Goal: Communication & Community: Answer question/provide support

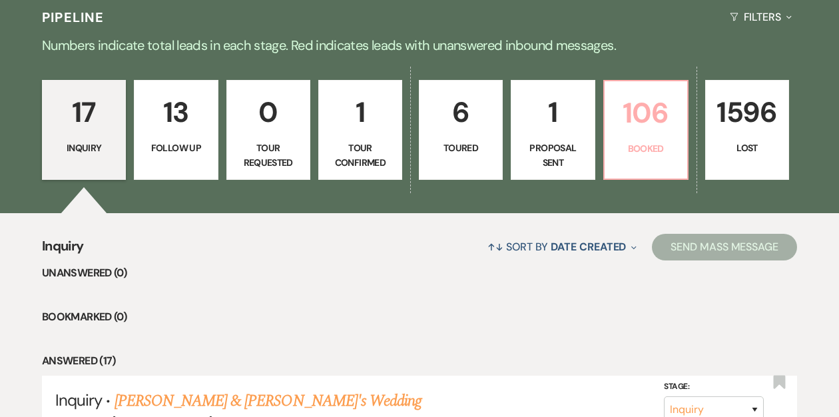
click at [621, 144] on p "Booked" at bounding box center [645, 148] width 67 height 15
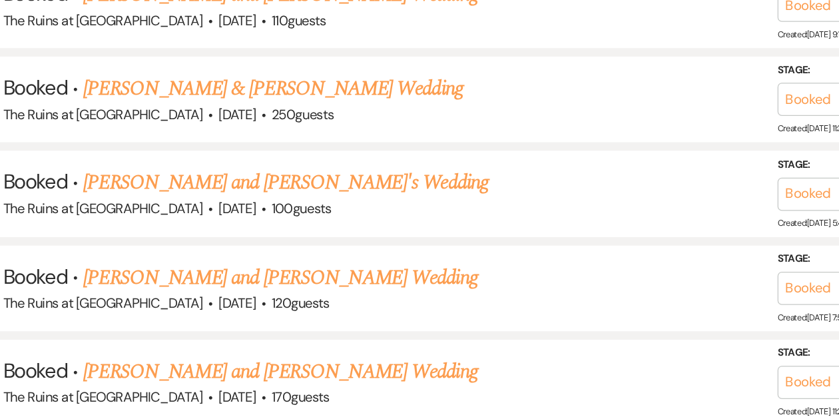
scroll to position [2541, 0]
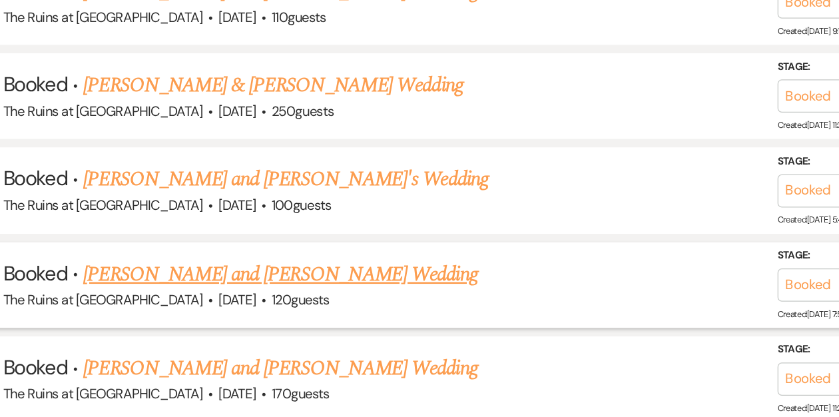
click at [281, 293] on link "[PERSON_NAME] and [PERSON_NAME] Wedding" at bounding box center [273, 305] width 310 height 24
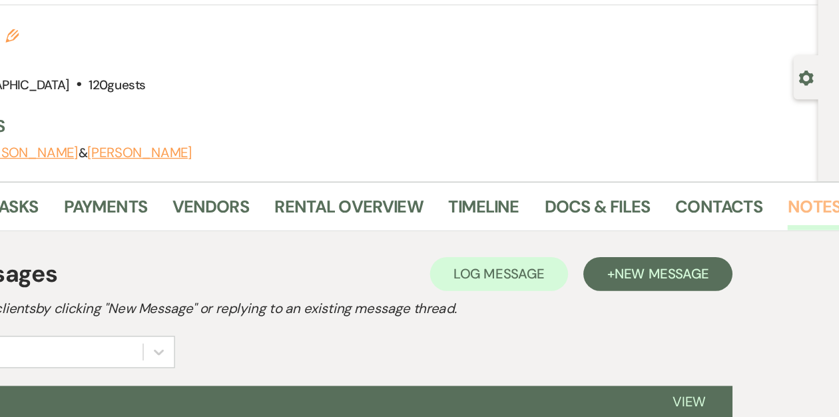
click at [809, 238] on link "Notes" at bounding box center [819, 242] width 42 height 29
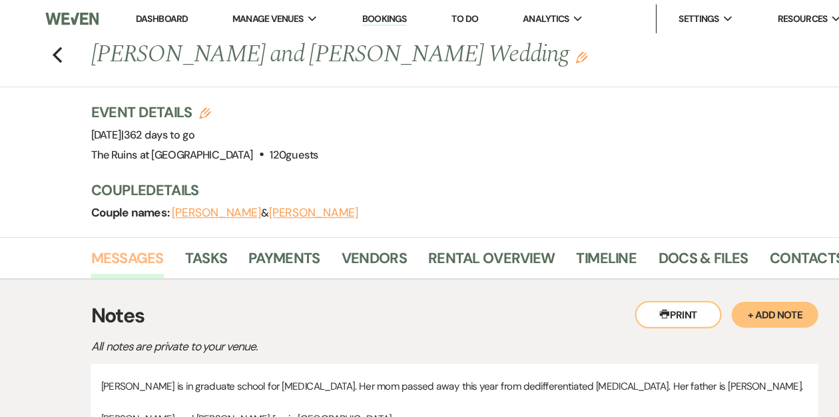
click at [118, 239] on link "Messages" at bounding box center [117, 242] width 67 height 29
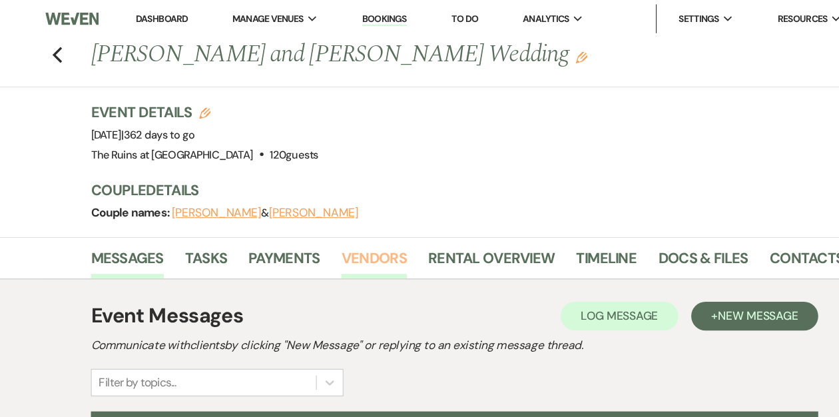
click at [361, 240] on link "Vendors" at bounding box center [345, 242] width 60 height 29
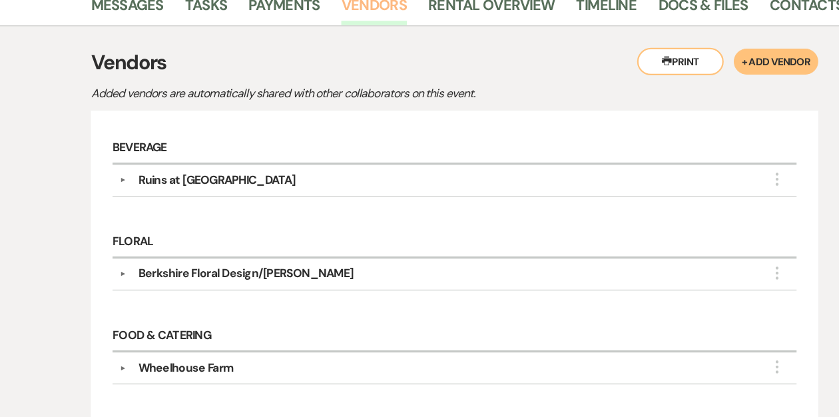
scroll to position [201, 0]
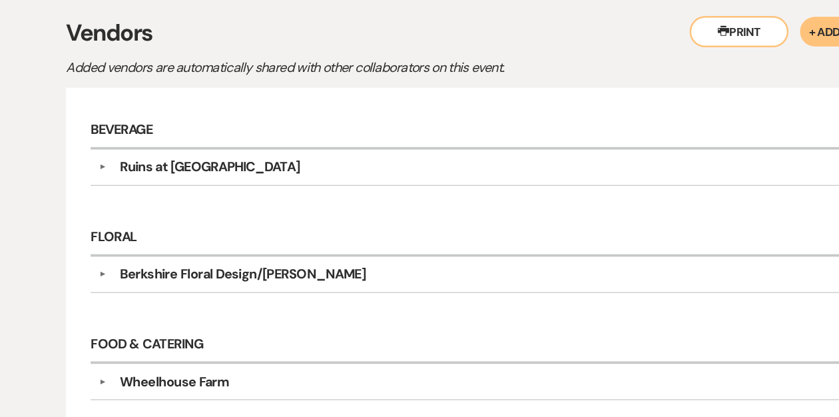
click at [112, 282] on button "▼" at bounding box center [114, 285] width 16 height 7
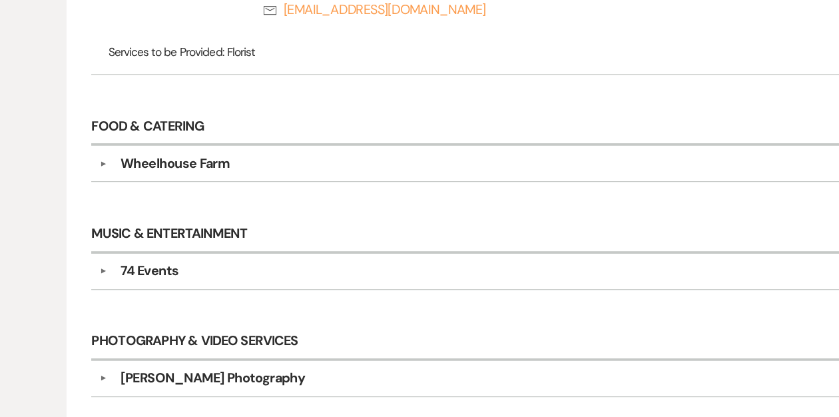
scroll to position [531, 0]
click at [113, 295] on button "▼" at bounding box center [114, 298] width 16 height 7
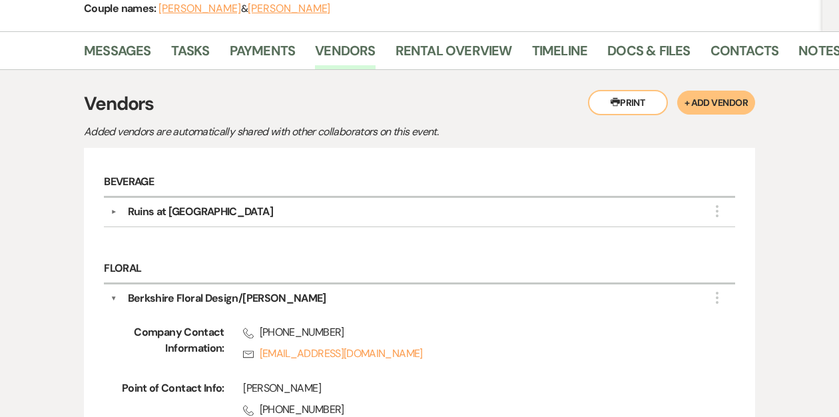
scroll to position [25, 0]
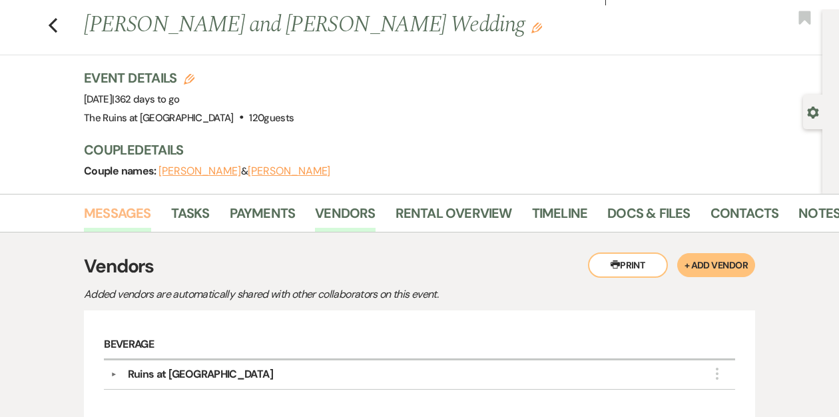
click at [126, 208] on link "Messages" at bounding box center [117, 216] width 67 height 29
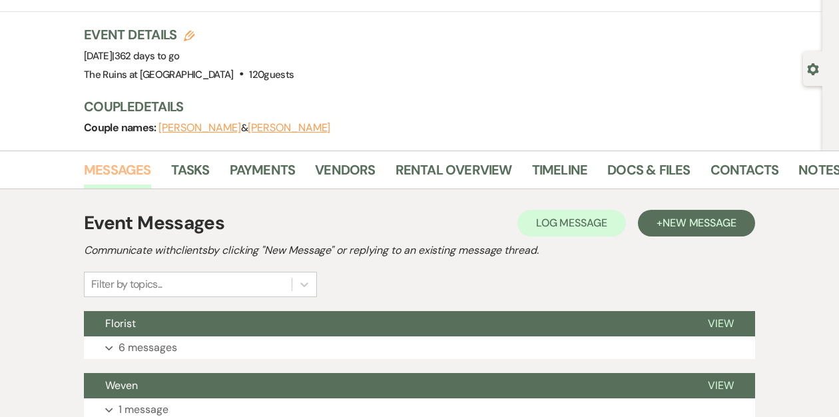
scroll to position [113, 0]
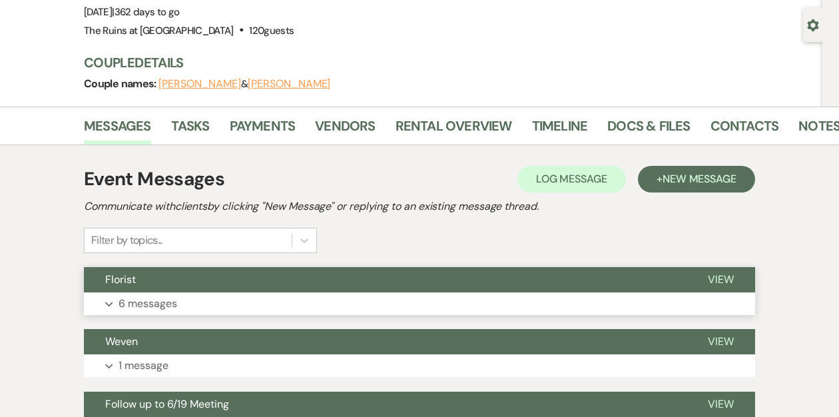
click at [227, 276] on button "Florist" at bounding box center [385, 279] width 602 height 25
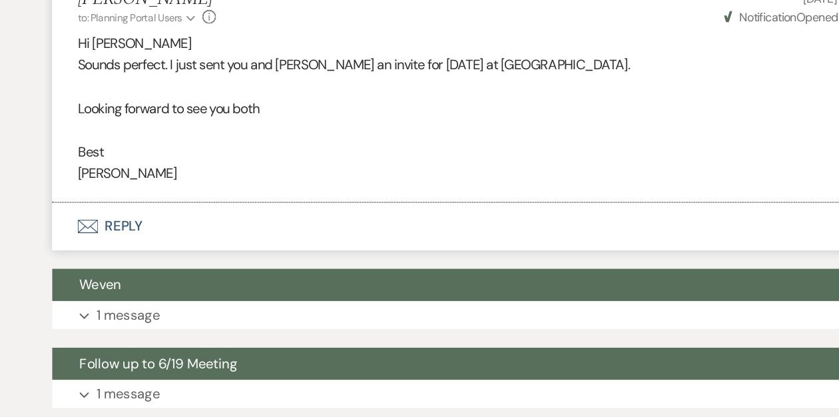
scroll to position [1859, 0]
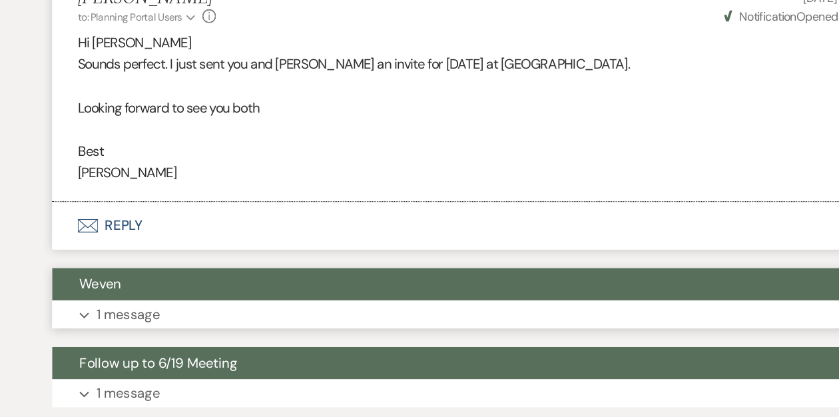
click at [235, 300] on button "Weven" at bounding box center [385, 312] width 602 height 25
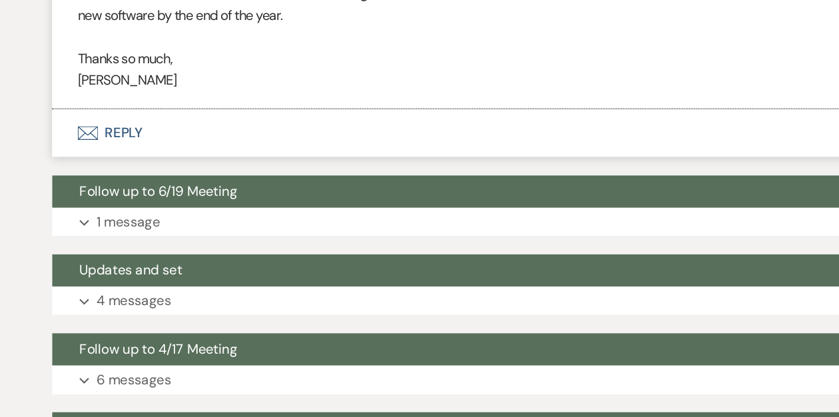
scroll to position [2191, 0]
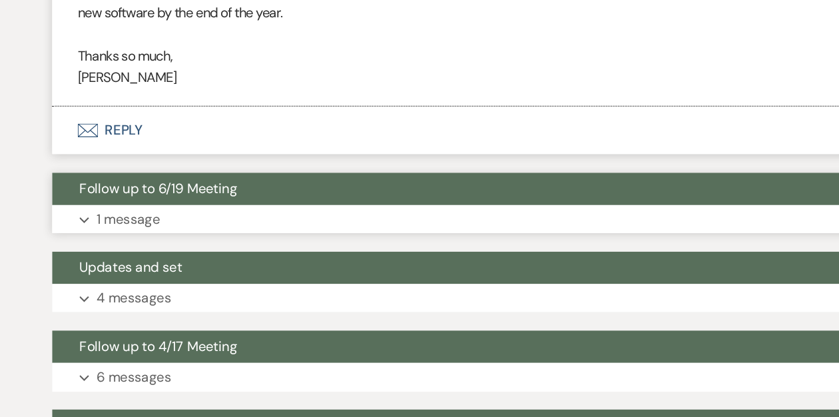
click at [228, 230] on span "Follow up to 6/19 Meeting" at bounding box center [167, 237] width 124 height 14
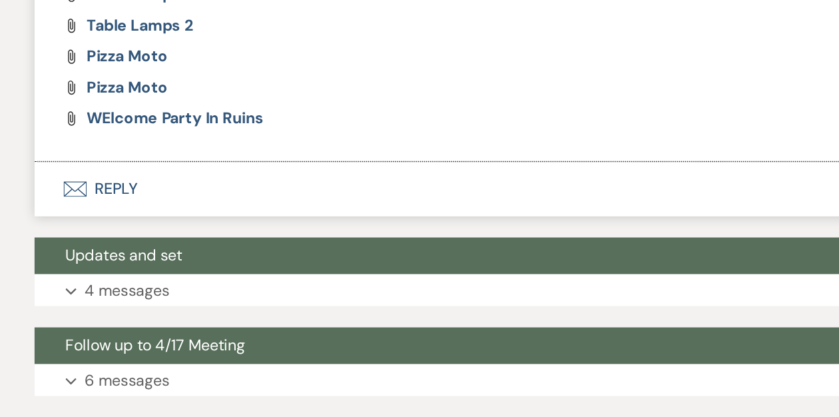
scroll to position [3271, 0]
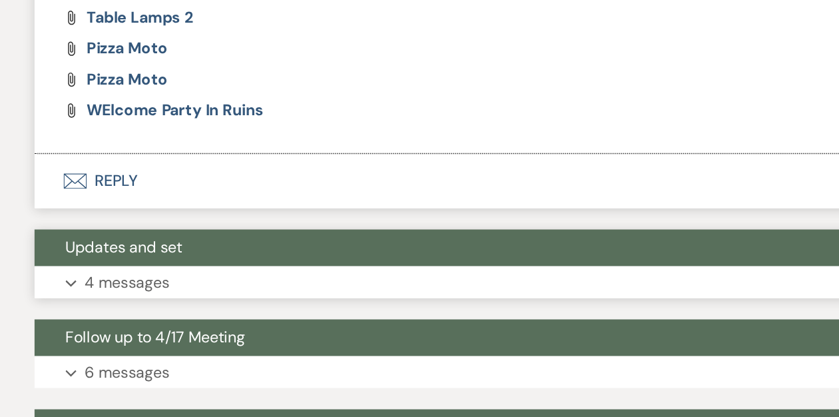
click at [190, 288] on button "Updates and set" at bounding box center [385, 300] width 602 height 25
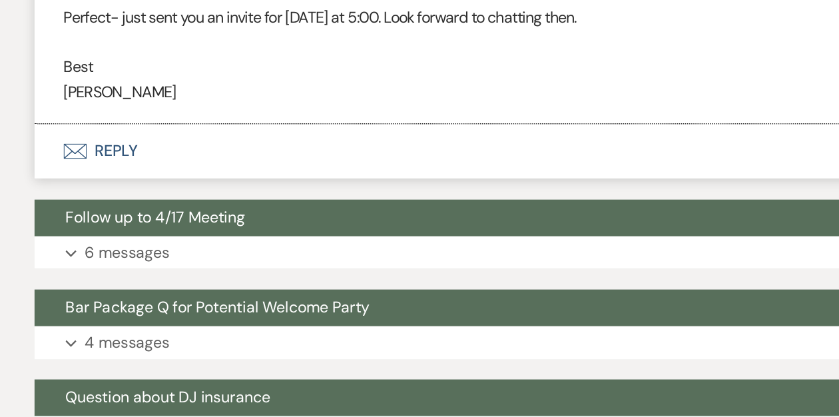
scroll to position [4490, 0]
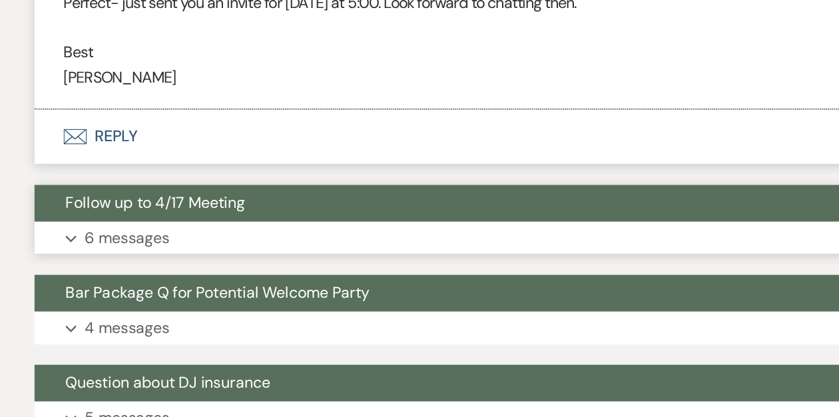
click at [189, 262] on span "Follow up to 4/17 Meeting" at bounding box center [167, 269] width 124 height 14
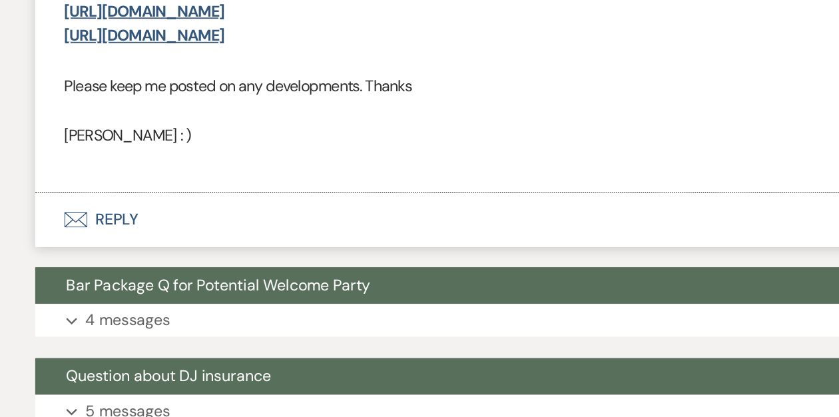
scroll to position [6734, 0]
click at [218, 319] on span "Bar Package Q for Potential Welcome Party" at bounding box center [210, 326] width 210 height 14
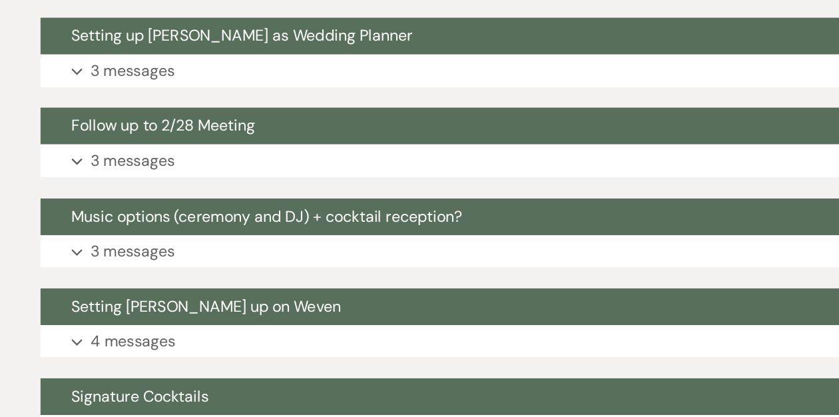
scroll to position [7962, 0]
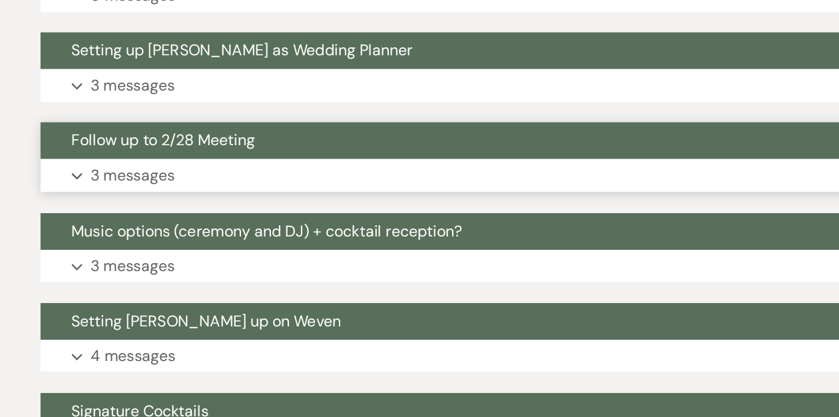
click at [163, 206] on span "Follow up to 2/28 Meeting" at bounding box center [168, 213] width 126 height 14
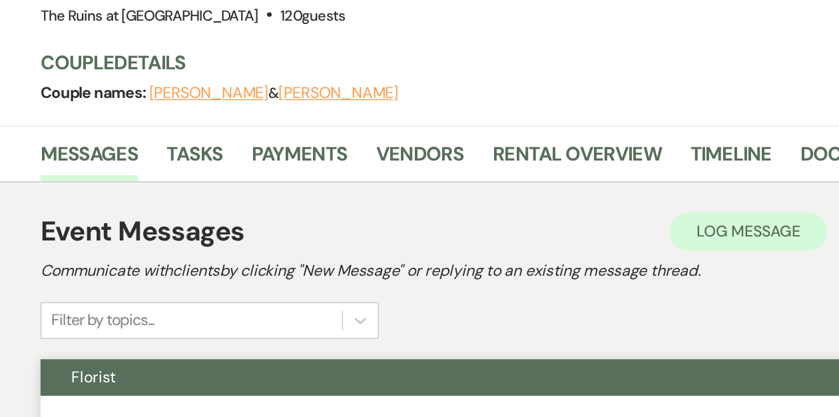
scroll to position [5, 0]
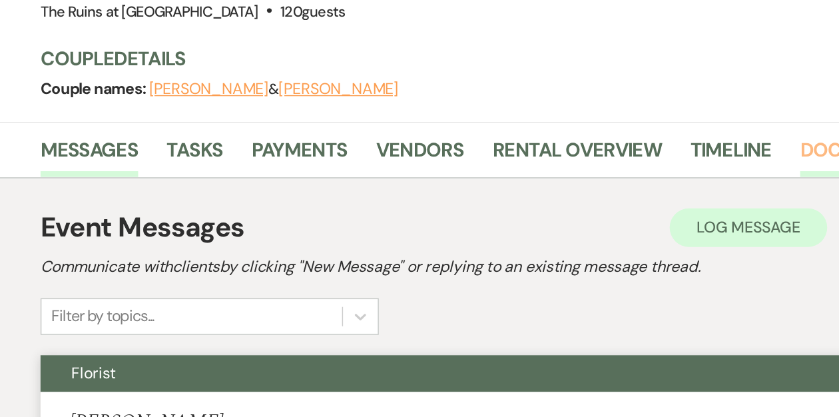
click at [621, 228] on link "Docs & Files" at bounding box center [648, 236] width 83 height 29
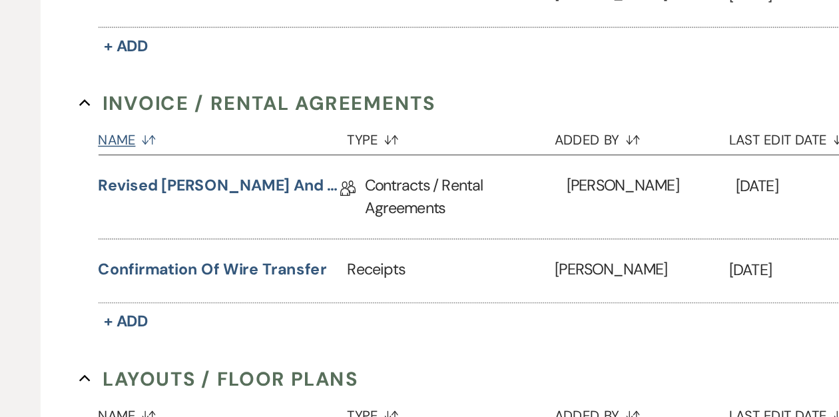
scroll to position [328, 0]
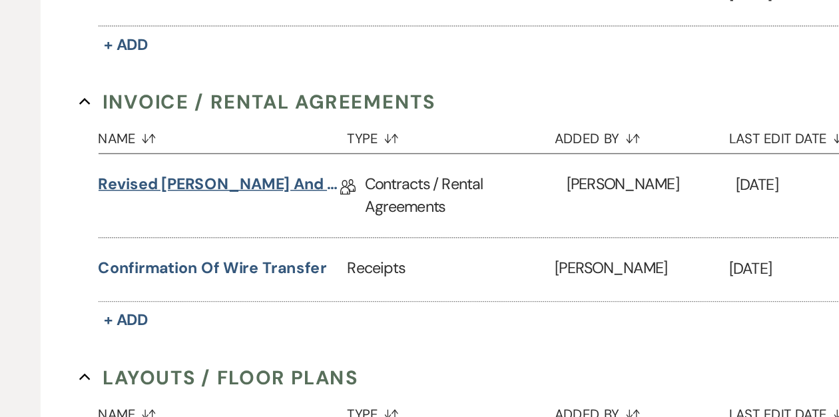
click at [190, 253] on link "Revised Veronica and Steve's Wedding Venue Lease Contract" at bounding box center [207, 258] width 166 height 21
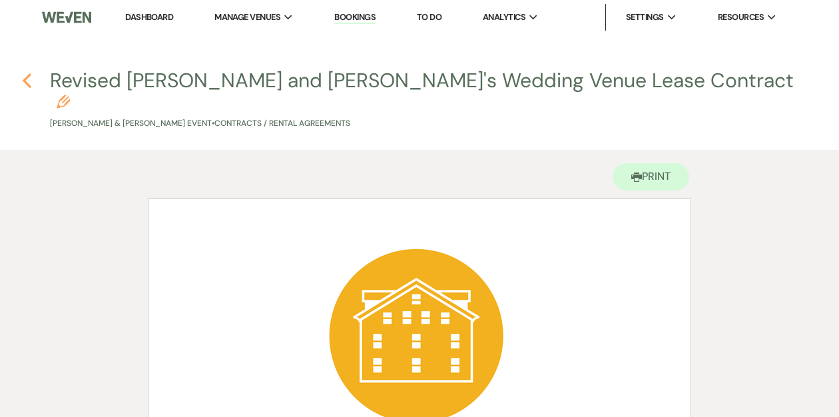
click at [26, 79] on use "button" at bounding box center [27, 80] width 9 height 15
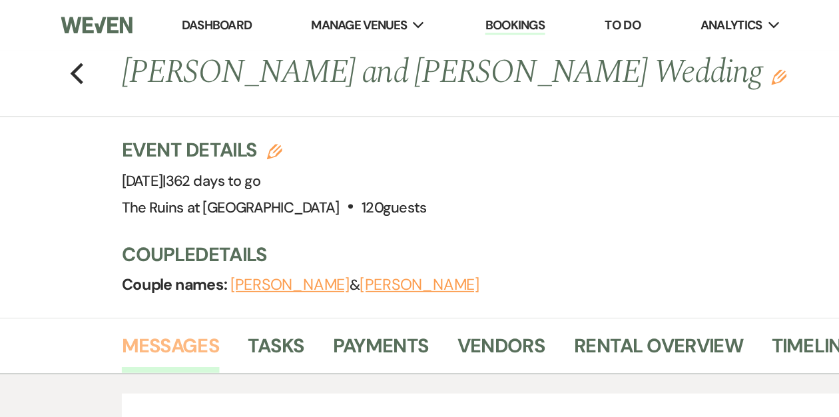
click at [109, 238] on link "Messages" at bounding box center [117, 242] width 67 height 29
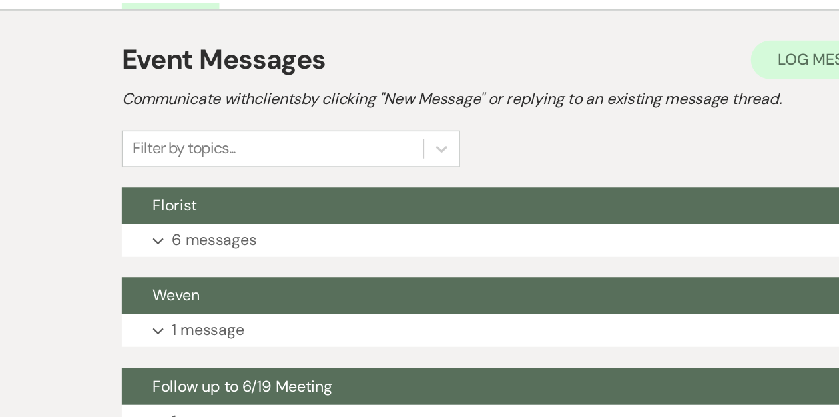
scroll to position [178, 0]
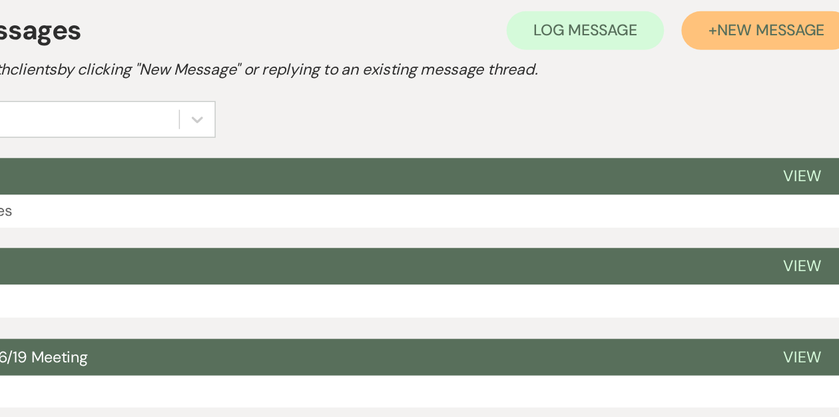
click at [706, 109] on span "New Message" at bounding box center [699, 113] width 74 height 14
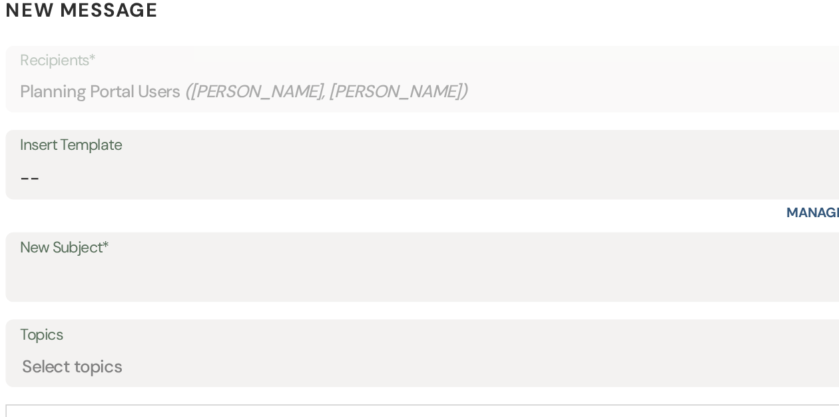
scroll to position [318, 0]
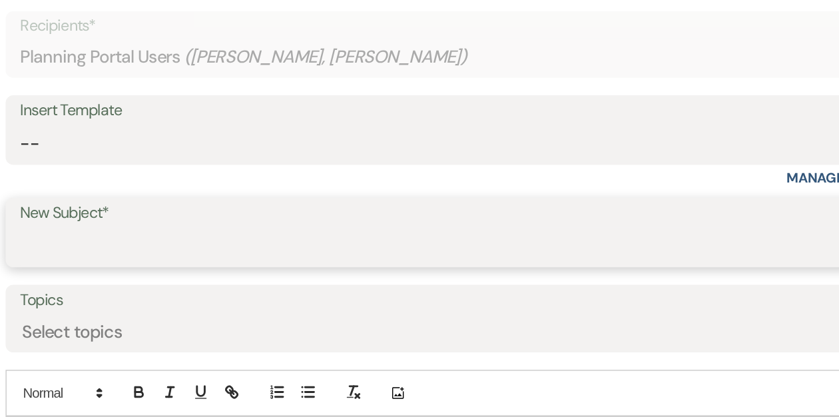
click at [211, 299] on input "New Subject*" at bounding box center [419, 299] width 611 height 26
click at [180, 294] on input "New Subject*" at bounding box center [419, 299] width 611 height 26
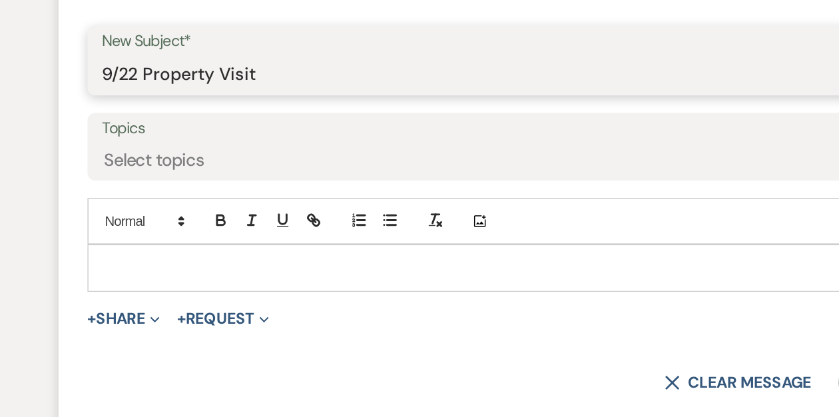
scroll to position [439, 0]
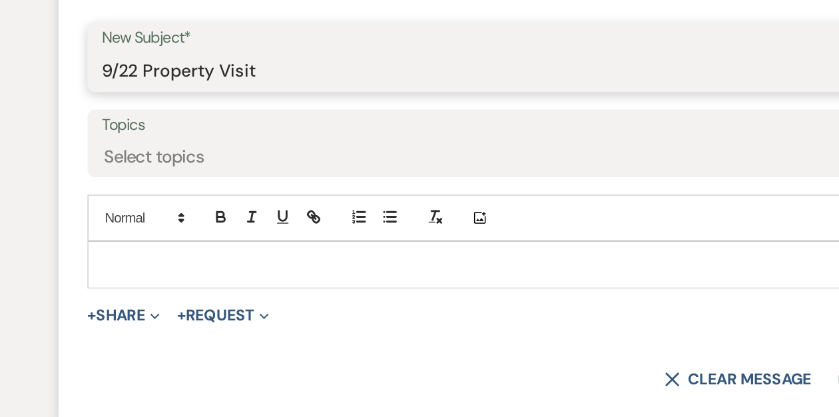
type input "9/22 Property Visit"
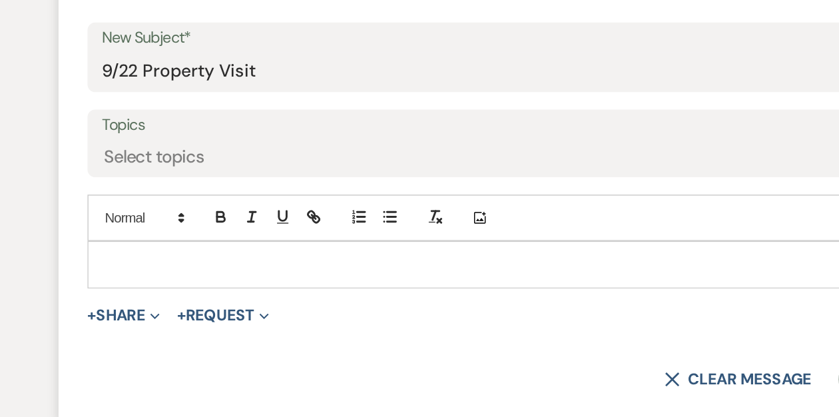
click at [120, 301] on div at bounding box center [420, 311] width 630 height 31
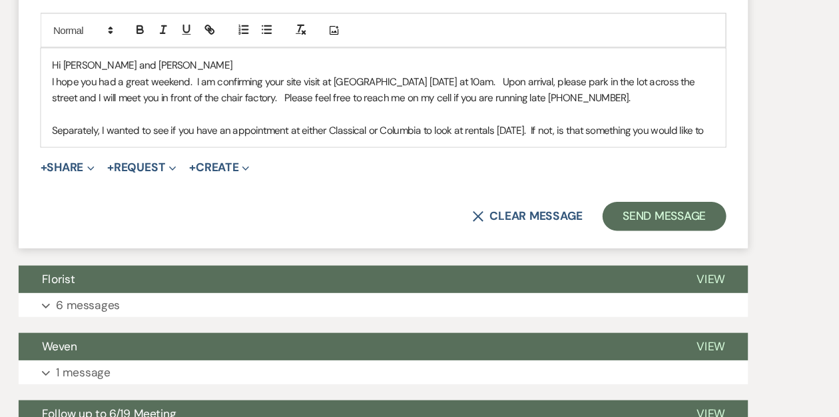
scroll to position [690, 0]
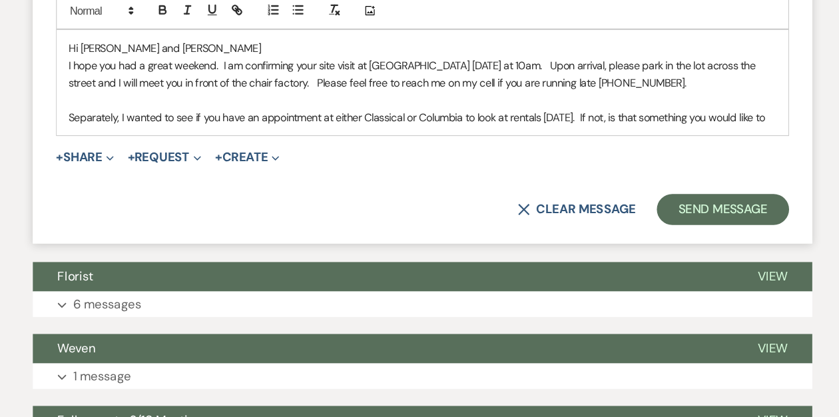
drag, startPoint x: 566, startPoint y: 119, endPoint x: 574, endPoint y: 127, distance: 11.3
click at [574, 127] on p "Separately, I wanted to see if you have an appointment at either Classical or C…" at bounding box center [419, 120] width 610 height 15
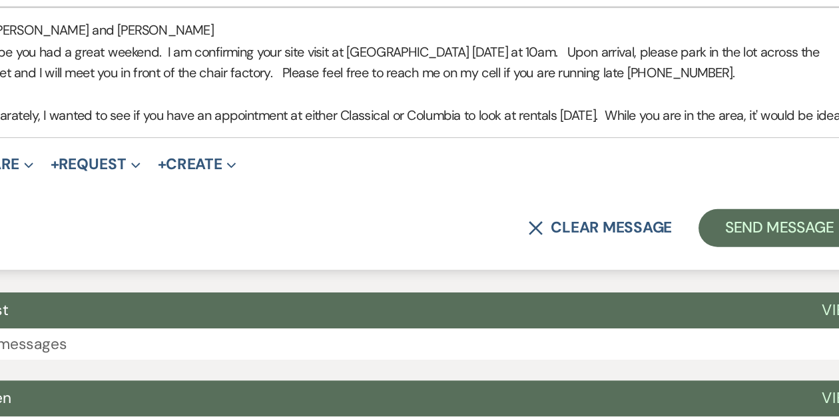
drag, startPoint x: 567, startPoint y: 120, endPoint x: 576, endPoint y: 129, distance: 12.7
click at [576, 127] on p "Separately, I wanted to see if you have an appointment at either Classical or C…" at bounding box center [419, 120] width 610 height 15
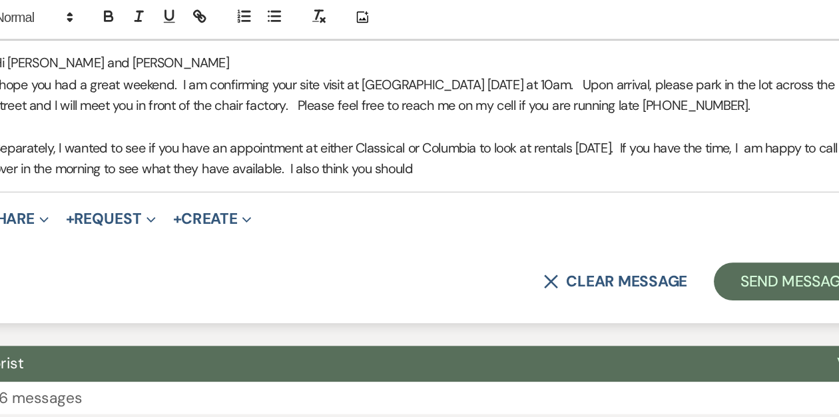
scroll to position [652, 0]
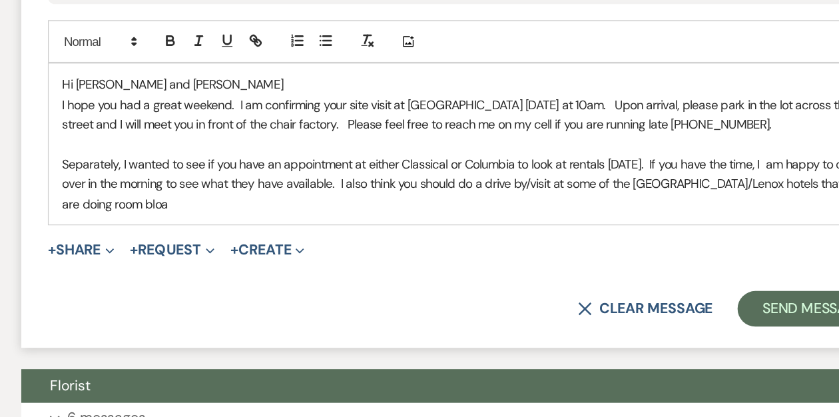
click at [644, 157] on p "Separately, I wanted to see if you have an appointment at either Classical or C…" at bounding box center [419, 173] width 610 height 45
click at [317, 172] on p "Separately, I wanted to see if you have an appointment at either Classical or C…" at bounding box center [419, 173] width 610 height 45
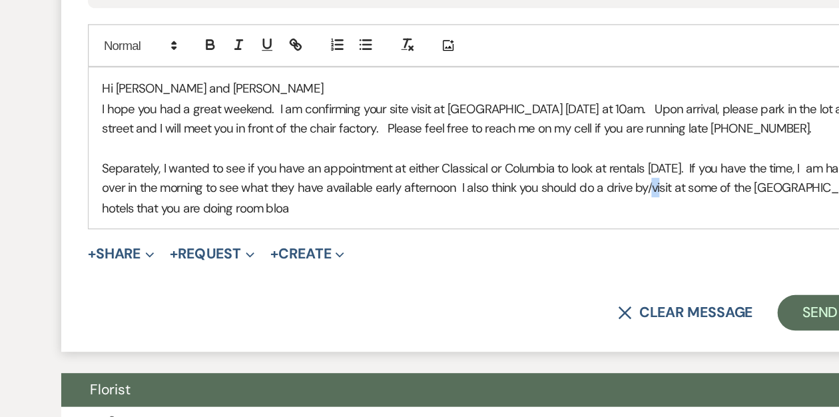
drag, startPoint x: 524, startPoint y: 172, endPoint x: 517, endPoint y: 172, distance: 7.3
click at [517, 172] on p "Separately, I wanted to see if you have an appointment at either Classical or C…" at bounding box center [419, 173] width 610 height 45
click at [512, 182] on p "Separately, I wanted to see if you have an appointment at either Classical or C…" at bounding box center [419, 173] width 610 height 45
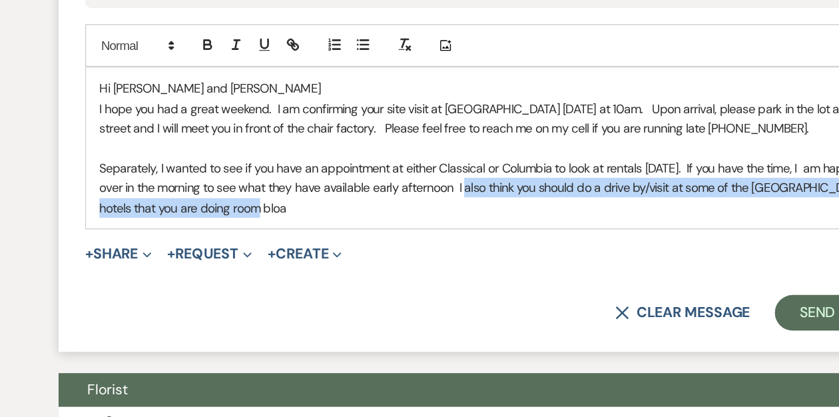
drag, startPoint x: 382, startPoint y: 172, endPoint x: 389, endPoint y: 182, distance: 12.4
click at [389, 182] on p "Separately, I wanted to see if you have an appointment at either Classical or C…" at bounding box center [419, 173] width 610 height 45
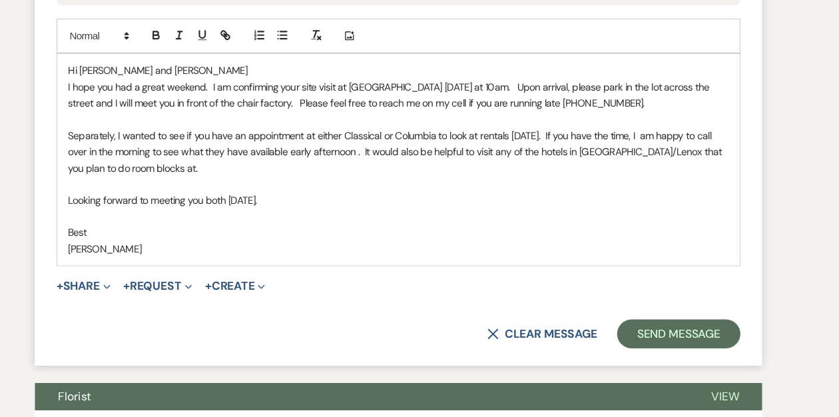
scroll to position [782, 0]
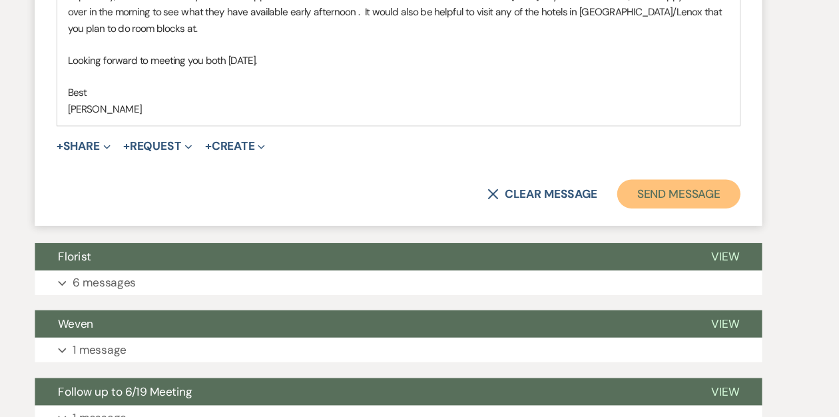
click at [653, 206] on button "Send Message" at bounding box center [678, 211] width 114 height 27
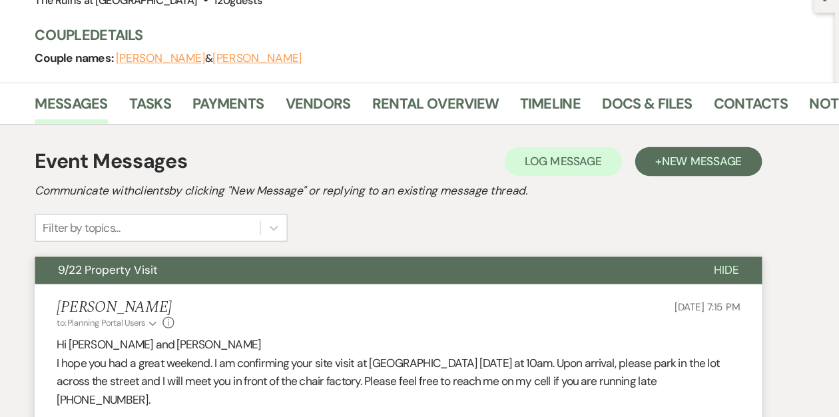
scroll to position [0, 0]
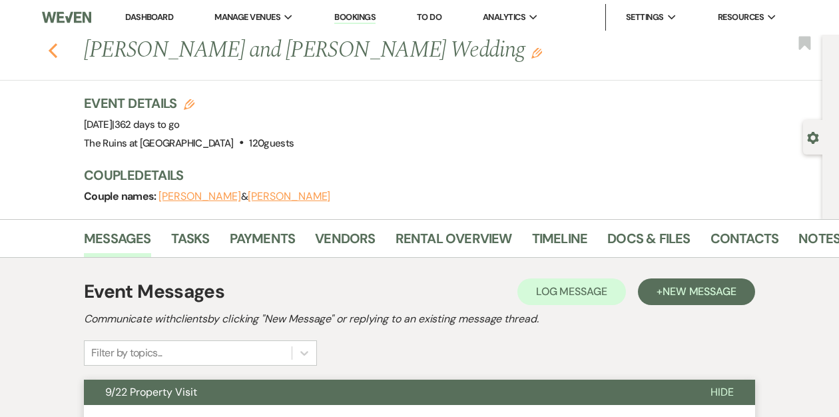
click at [53, 55] on use "button" at bounding box center [53, 50] width 9 height 15
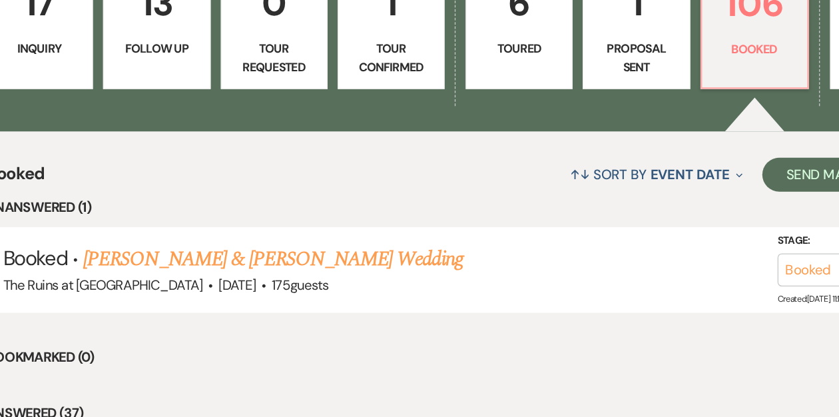
scroll to position [406, 0]
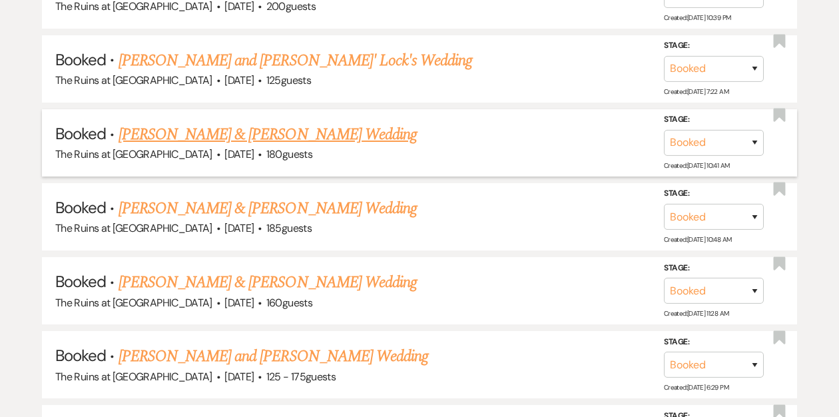
scroll to position [788, 0]
click at [183, 206] on link "[PERSON_NAME] & [PERSON_NAME] Wedding" at bounding box center [267, 208] width 298 height 24
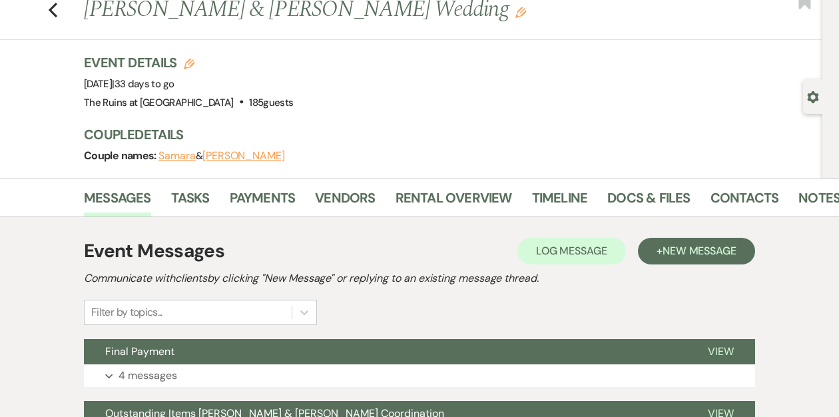
scroll to position [38, 0]
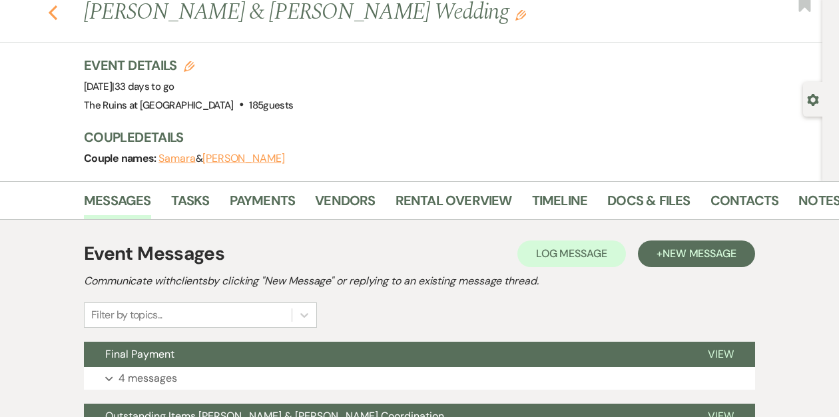
click at [56, 16] on icon "Previous" at bounding box center [53, 13] width 10 height 16
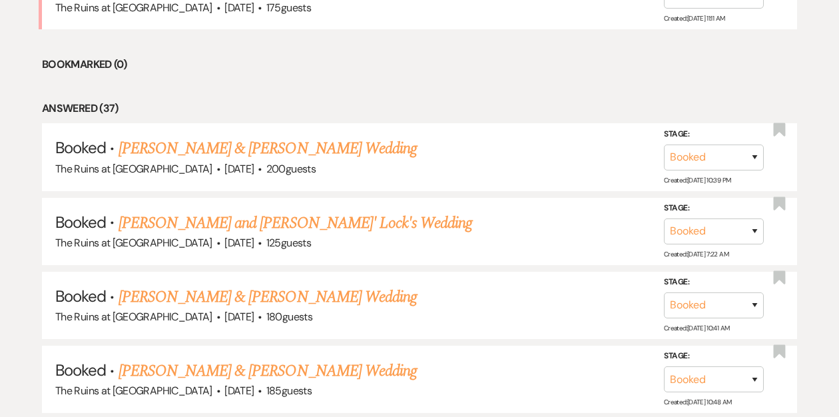
scroll to position [495, 0]
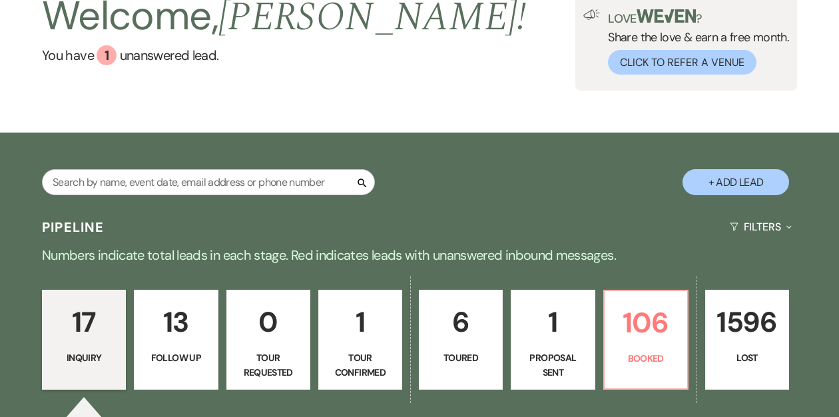
scroll to position [92, 0]
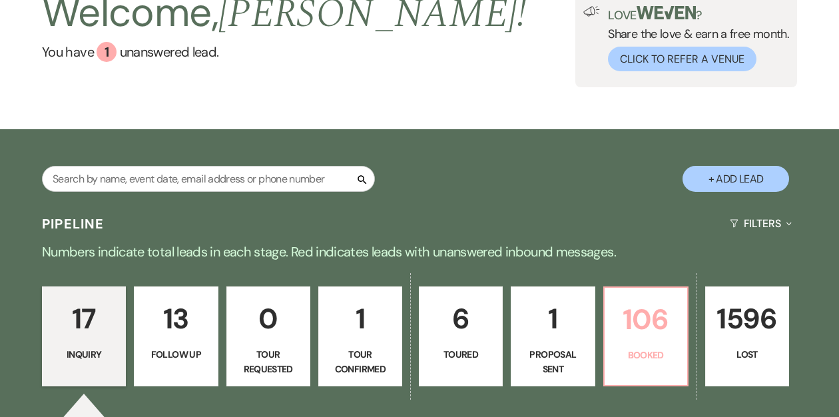
click at [647, 318] on p "106" at bounding box center [645, 319] width 67 height 45
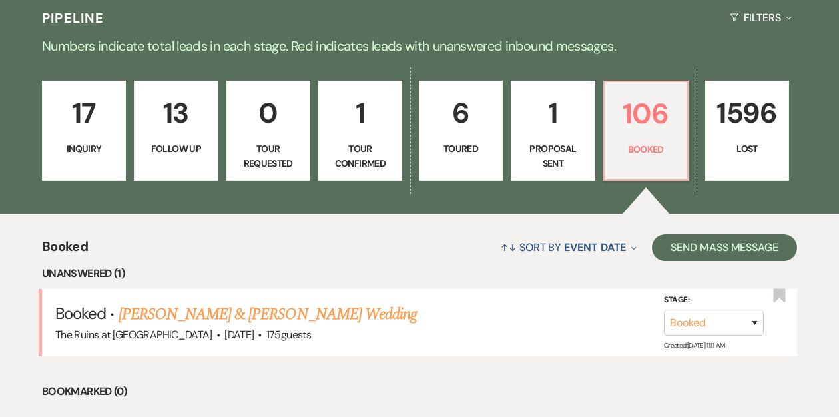
scroll to position [357, 0]
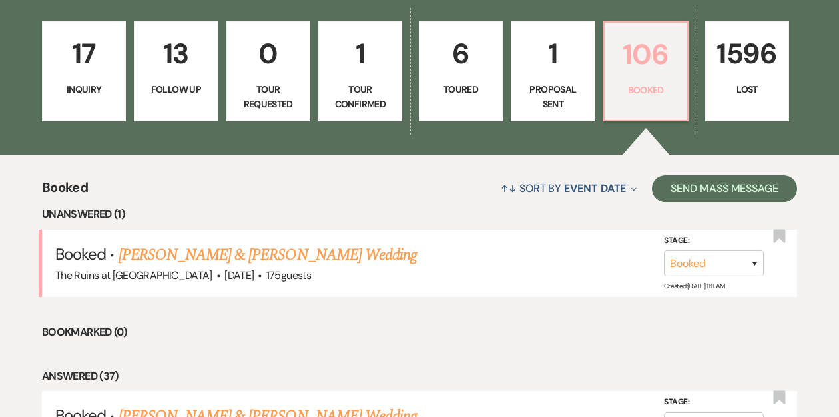
click at [646, 81] on link "106 Booked" at bounding box center [645, 71] width 85 height 100
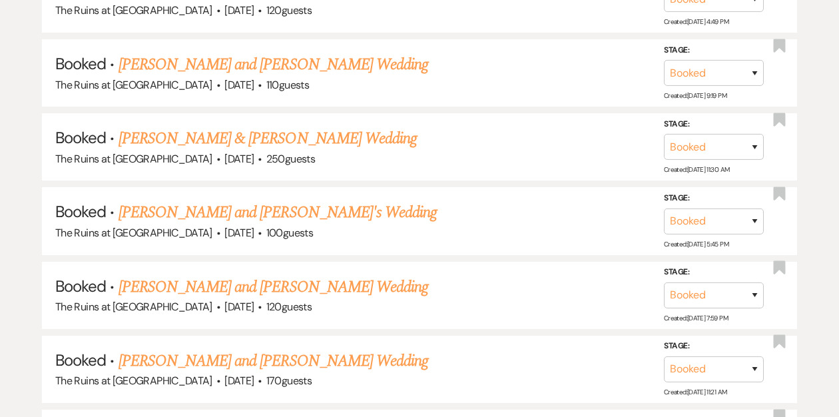
scroll to position [2560, 0]
click at [307, 274] on link "[PERSON_NAME] and [PERSON_NAME] Wedding" at bounding box center [273, 286] width 310 height 24
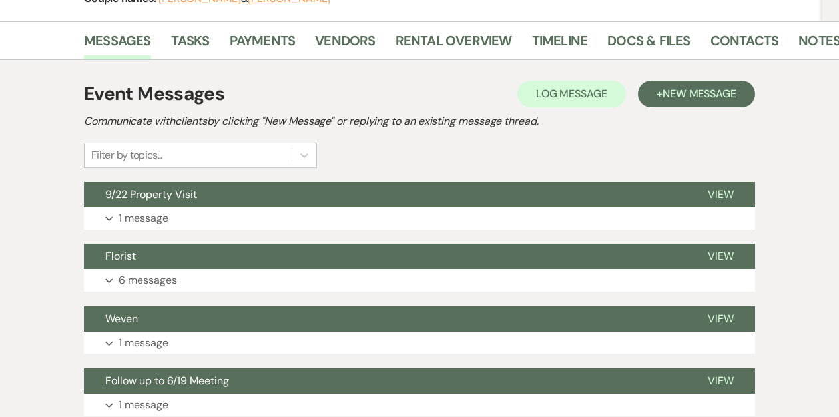
scroll to position [205, 0]
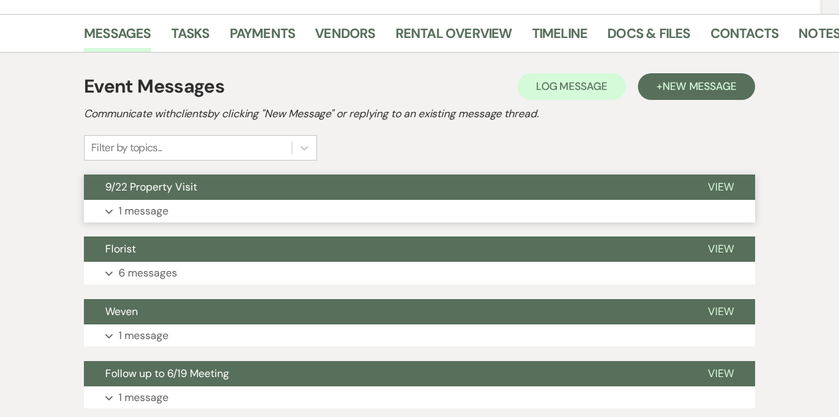
click at [302, 182] on button "9/22 Property Visit" at bounding box center [385, 186] width 602 height 25
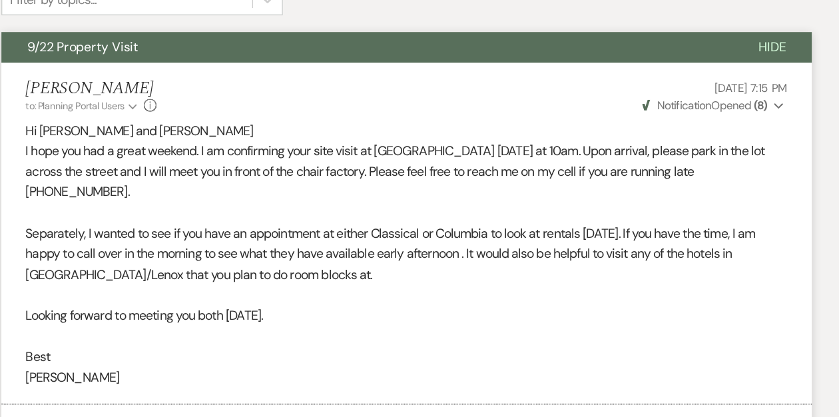
scroll to position [290, 0]
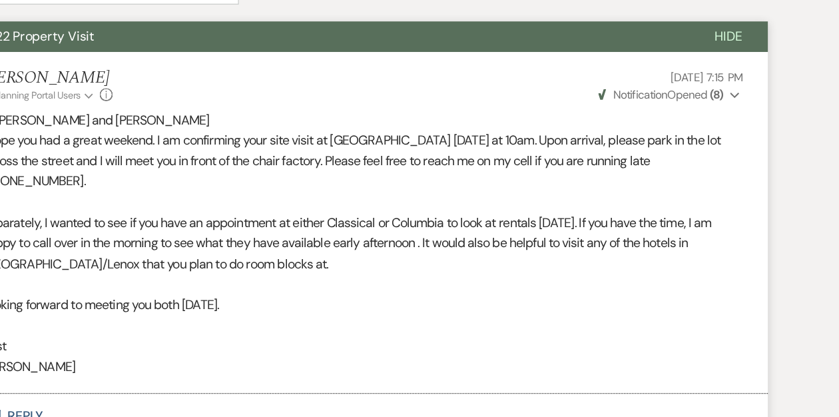
click at [728, 148] on icon "Expand" at bounding box center [728, 150] width 8 height 9
click at [697, 333] on p at bounding box center [419, 341] width 631 height 17
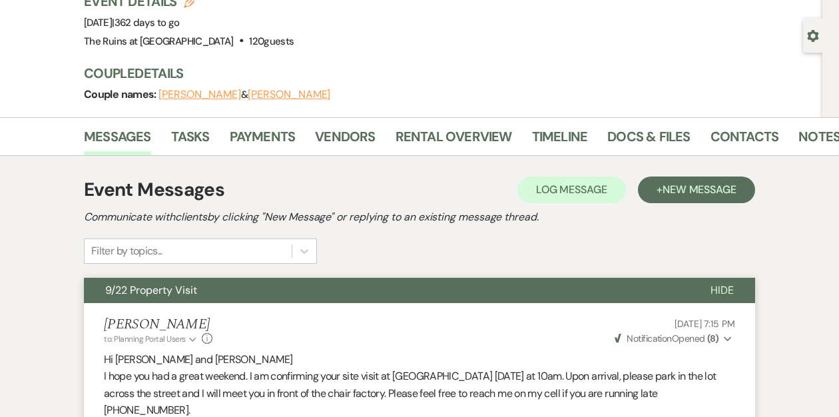
scroll to position [0, 0]
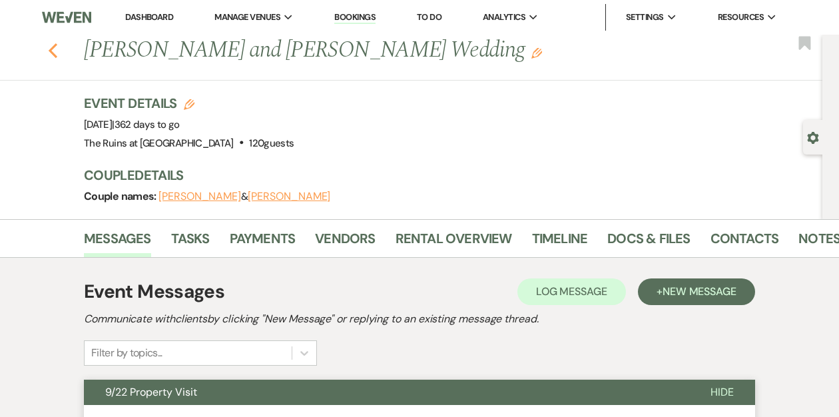
click at [53, 55] on use "button" at bounding box center [53, 50] width 9 height 15
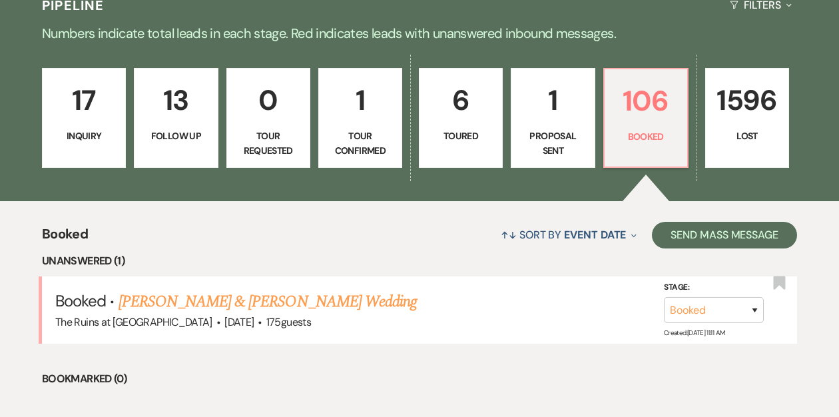
scroll to position [199, 0]
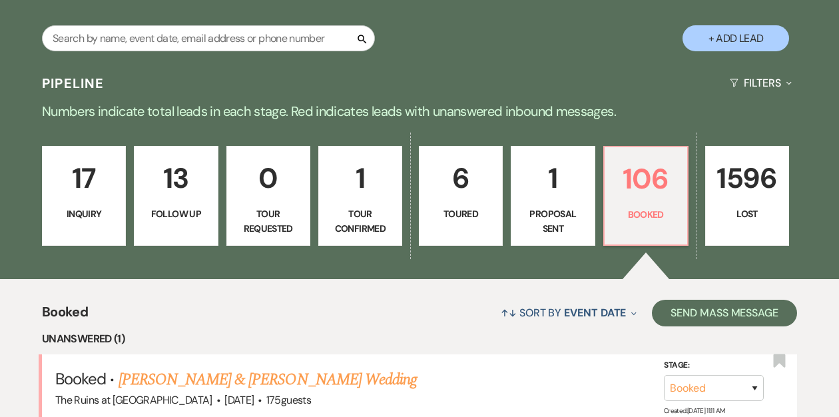
scroll to position [239, 0]
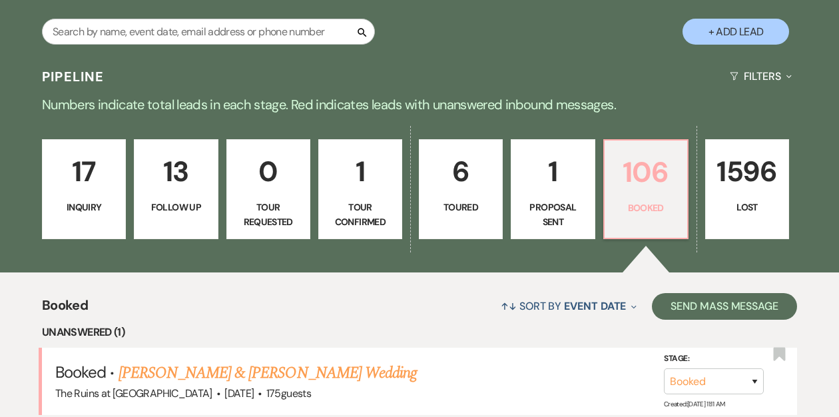
click at [635, 191] on p "106" at bounding box center [645, 172] width 67 height 45
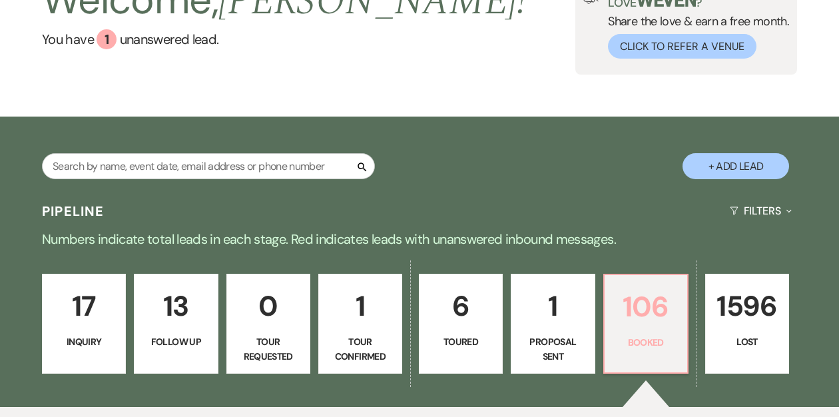
scroll to position [53, 0]
